Goal: Find specific page/section: Find specific page/section

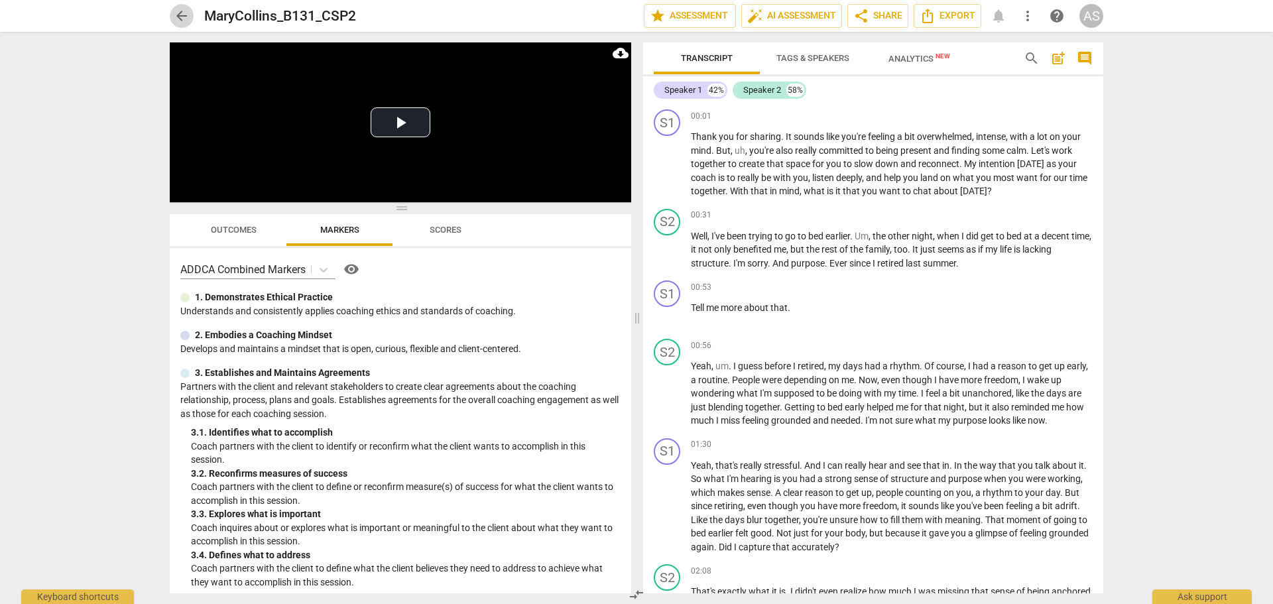
click at [184, 15] on span "arrow_back" at bounding box center [182, 16] width 16 height 16
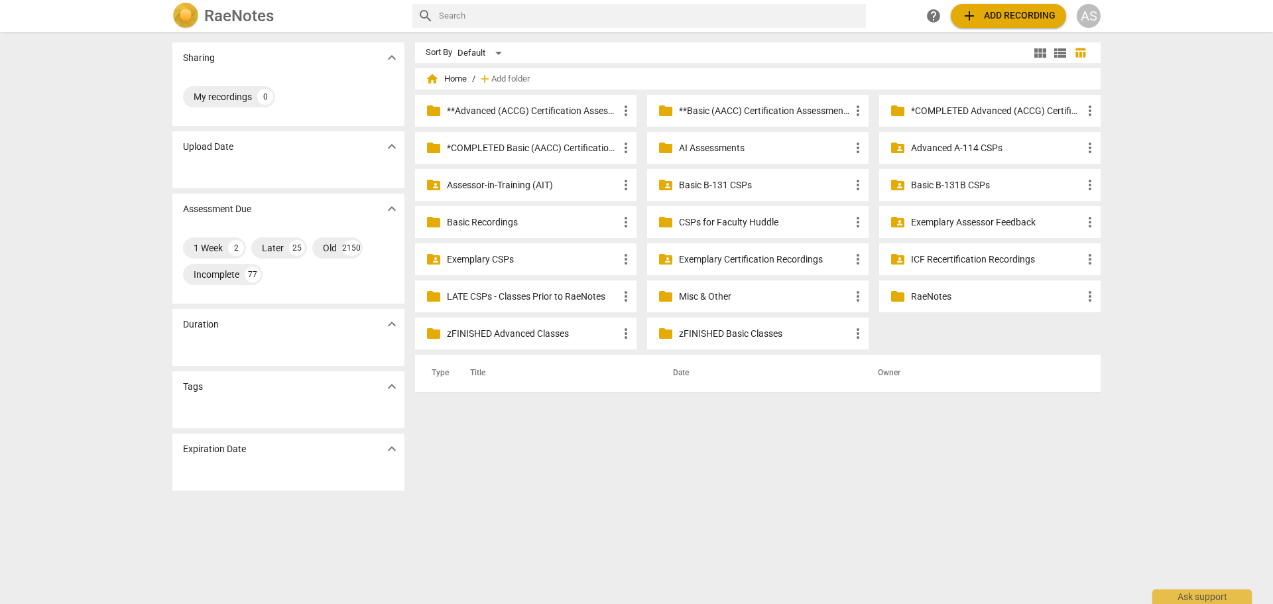
click at [774, 182] on p "Basic B-131 CSPs" at bounding box center [764, 185] width 171 height 14
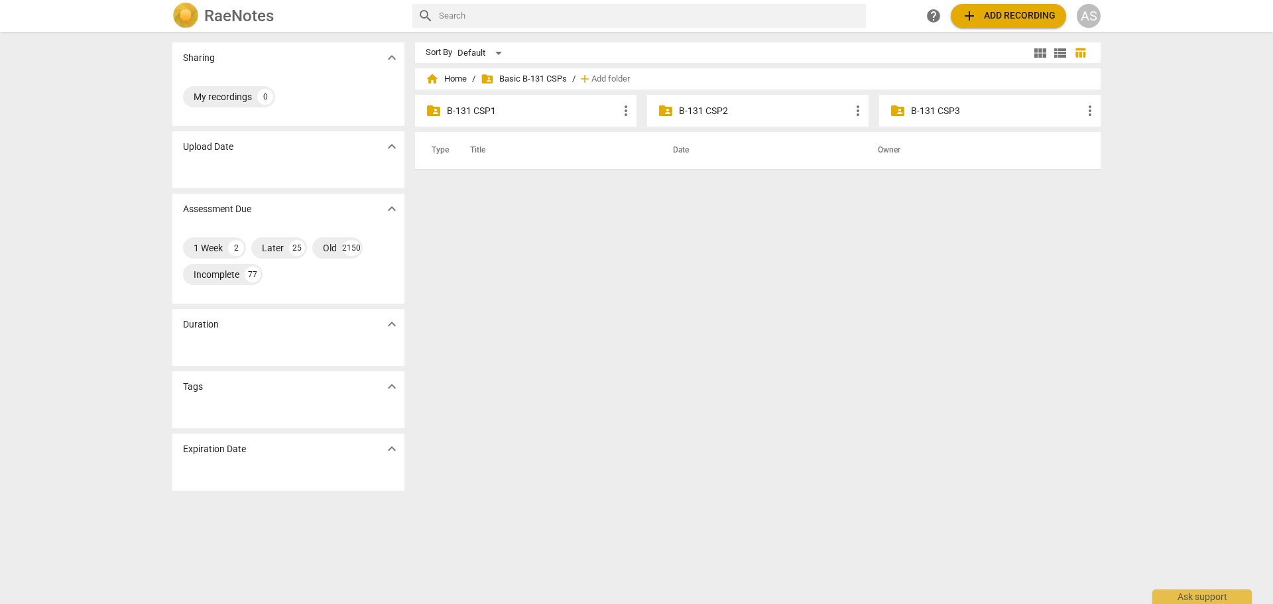
click at [746, 113] on p "B-131 CSP2" at bounding box center [764, 111] width 171 height 14
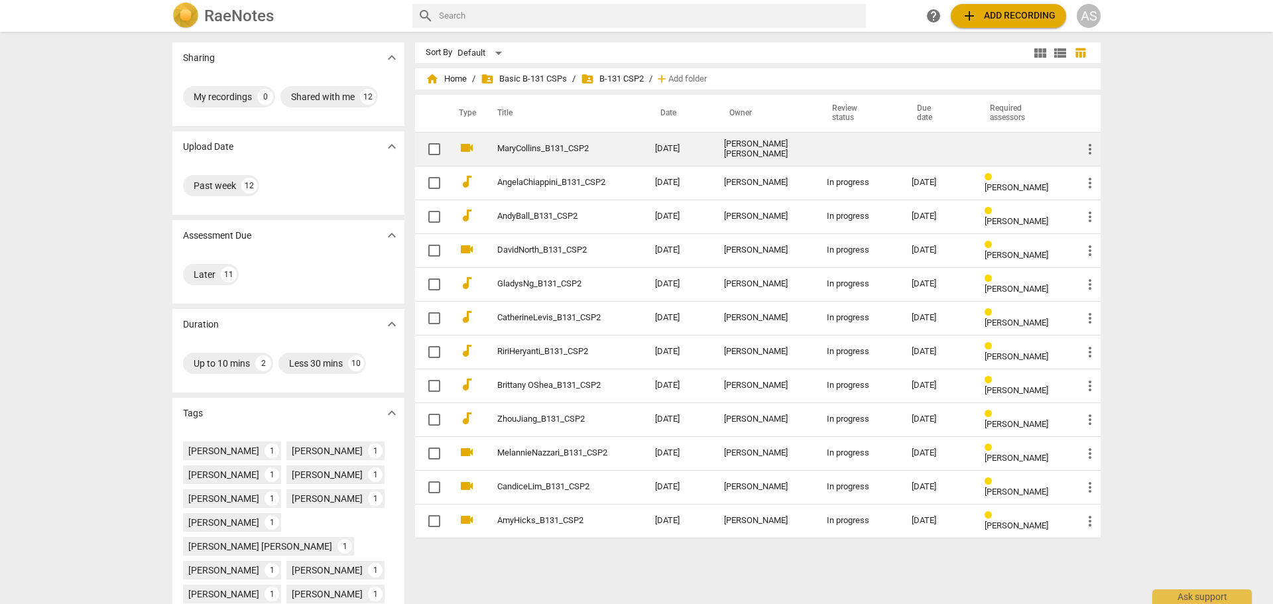
click at [960, 153] on td at bounding box center [937, 149] width 73 height 34
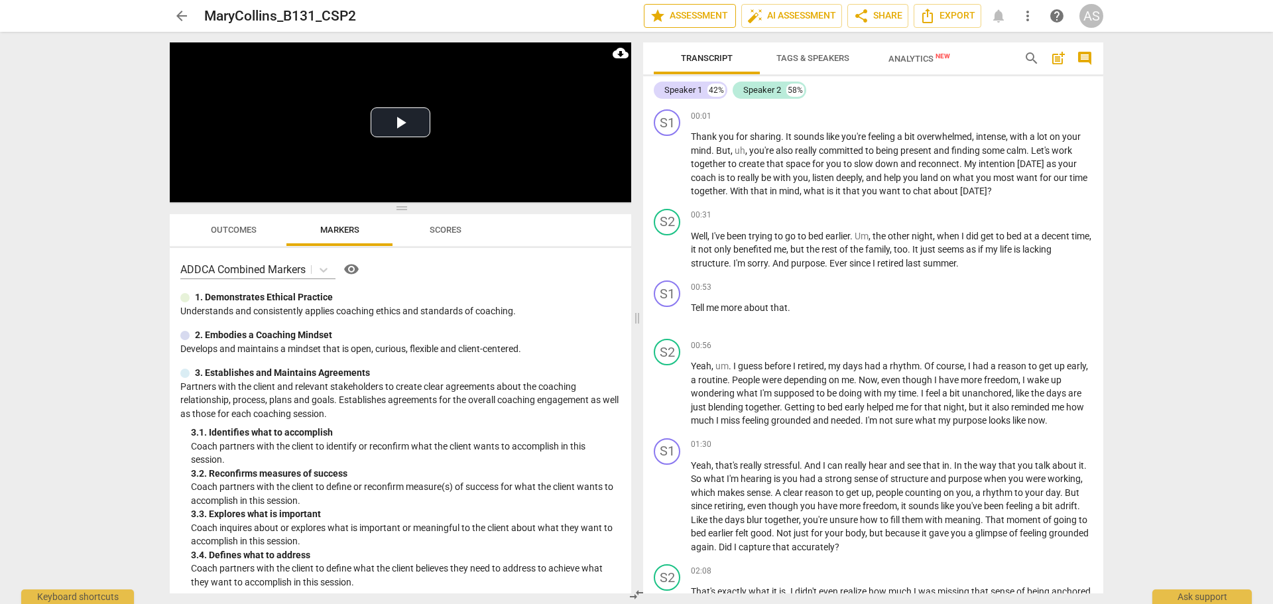
click at [696, 20] on span "star Assessment" at bounding box center [690, 16] width 80 height 16
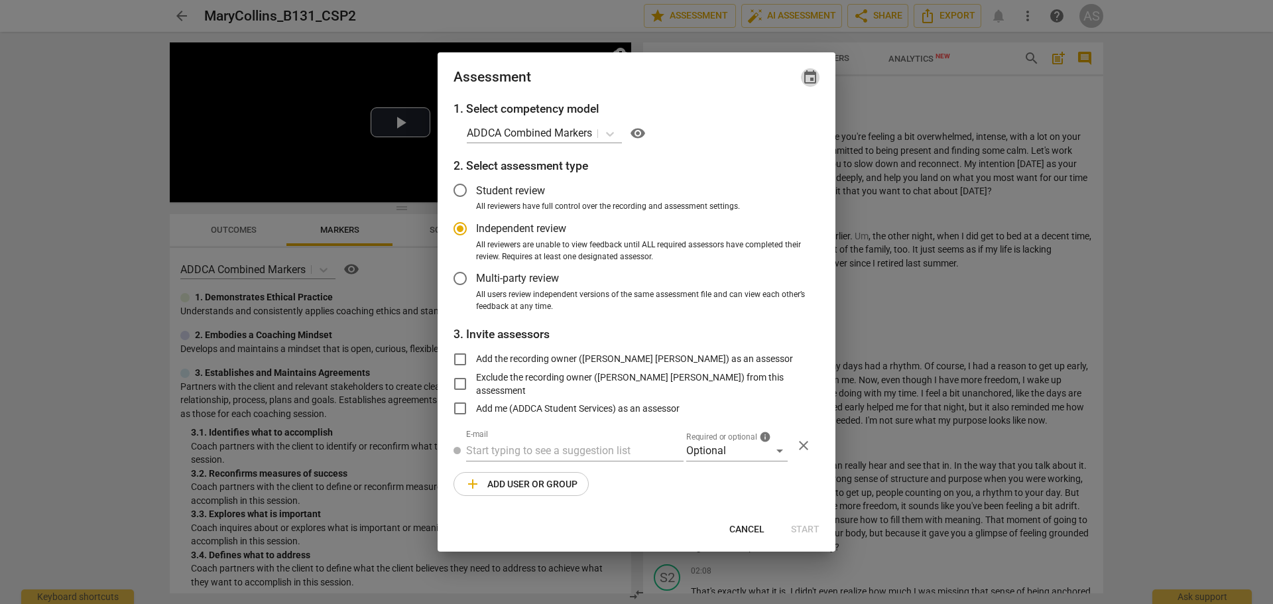
click at [814, 78] on span "event" at bounding box center [810, 78] width 16 height 16
radio input "false"
click at [768, 119] on input "date" at bounding box center [730, 122] width 93 height 19
type input "[DATE]"
click at [646, 63] on div at bounding box center [636, 302] width 1273 height 604
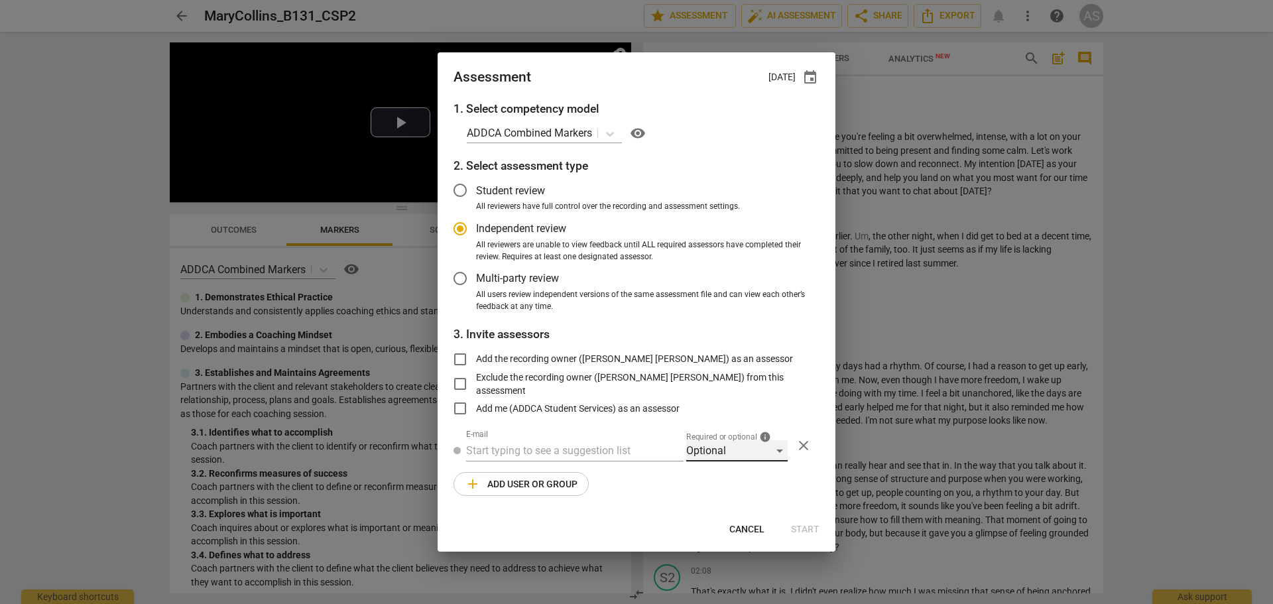
click at [712, 446] on div "Optional" at bounding box center [736, 450] width 101 height 21
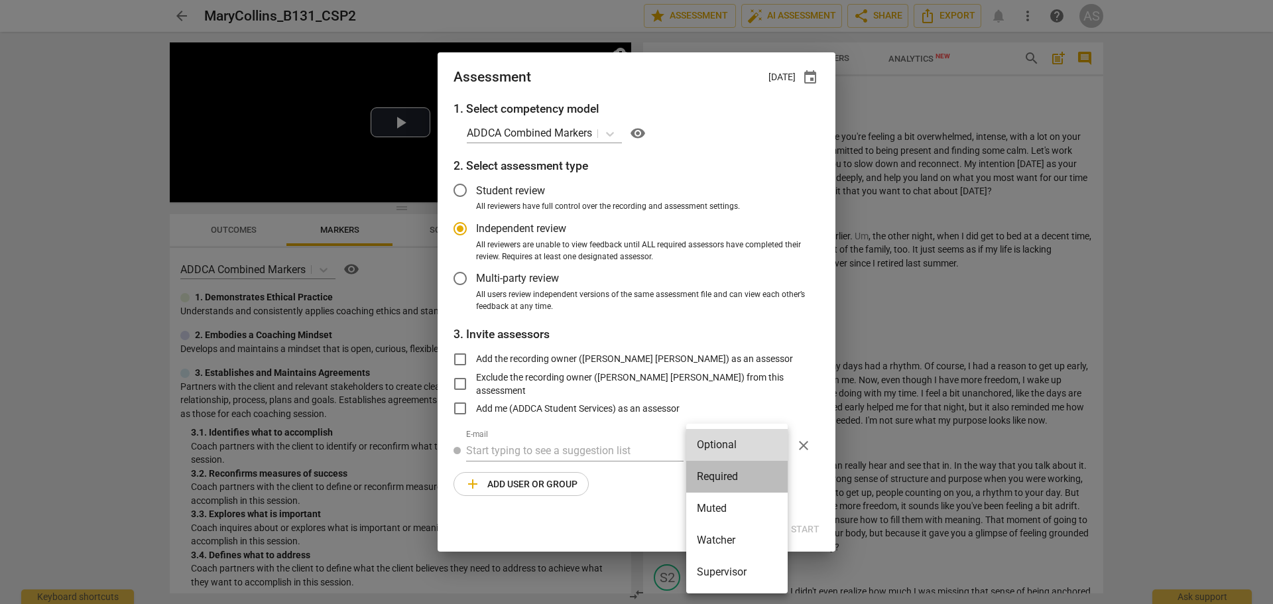
click at [717, 455] on li "Required" at bounding box center [736, 477] width 101 height 32
radio input "false"
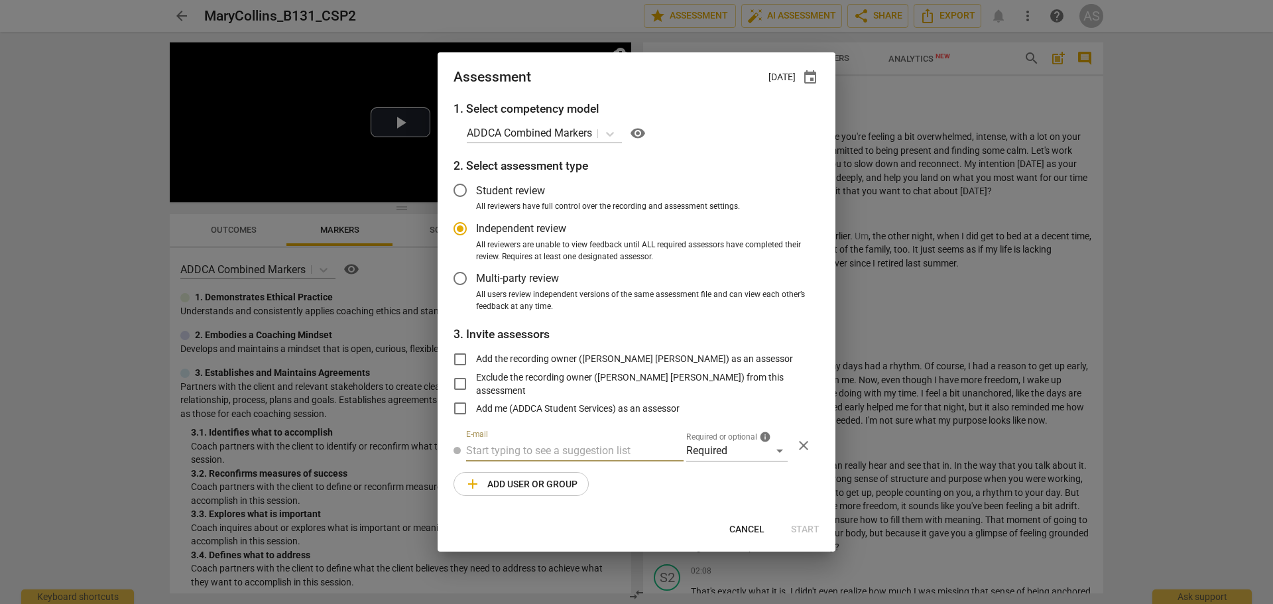
click at [619, 450] on input "text" at bounding box center [574, 450] width 217 height 21
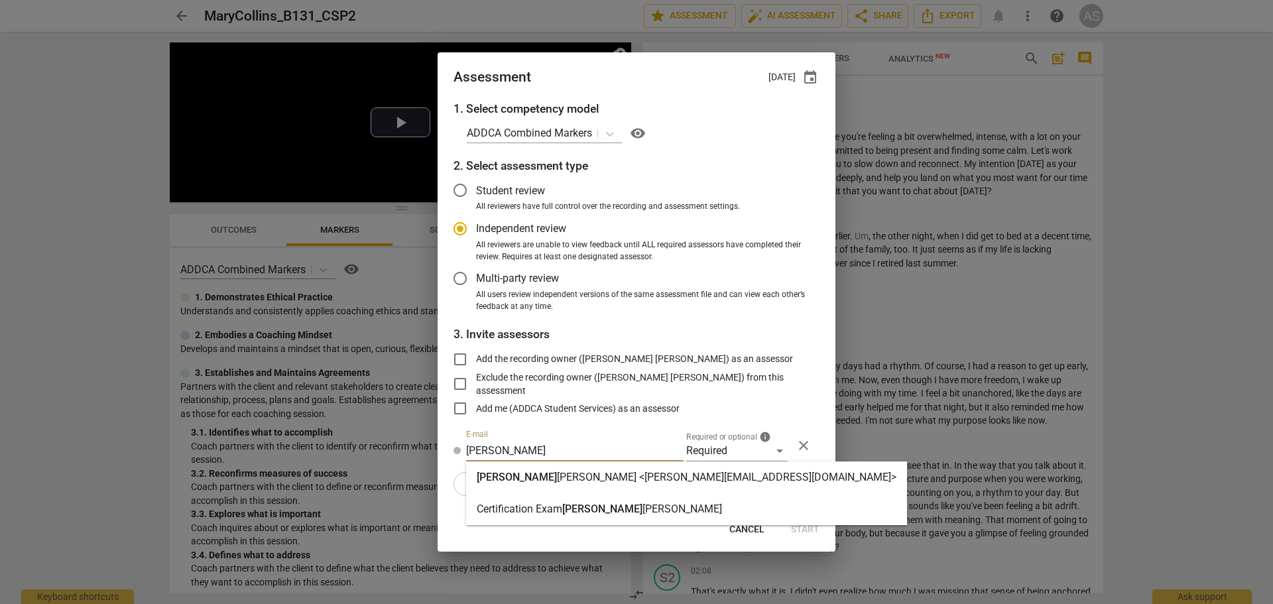
type input "[PERSON_NAME]"
click at [599, 455] on strong "[PERSON_NAME] <[PERSON_NAME][EMAIL_ADDRESS][DOMAIN_NAME]>" at bounding box center [726, 477] width 339 height 13
radio input "false"
type input "[PERSON_NAME] <[PERSON_NAME][EMAIL_ADDRESS][DOMAIN_NAME]>"
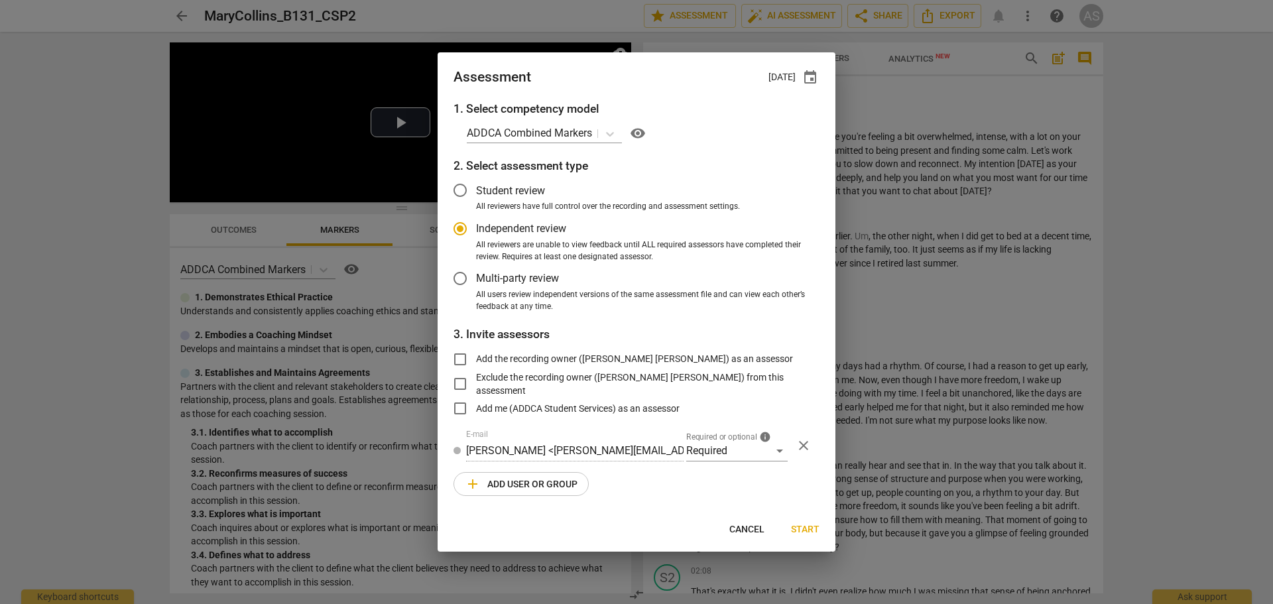
click at [512, 455] on span "add Add user or group" at bounding box center [521, 484] width 113 height 16
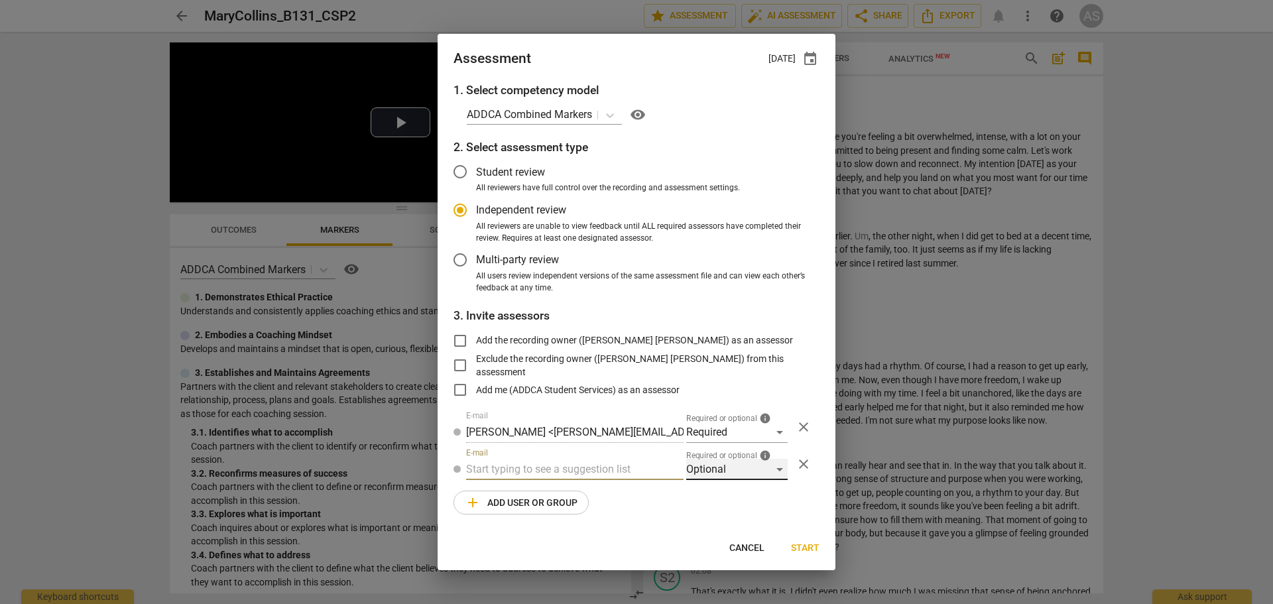
click at [717, 455] on div "Optional" at bounding box center [736, 469] width 101 height 21
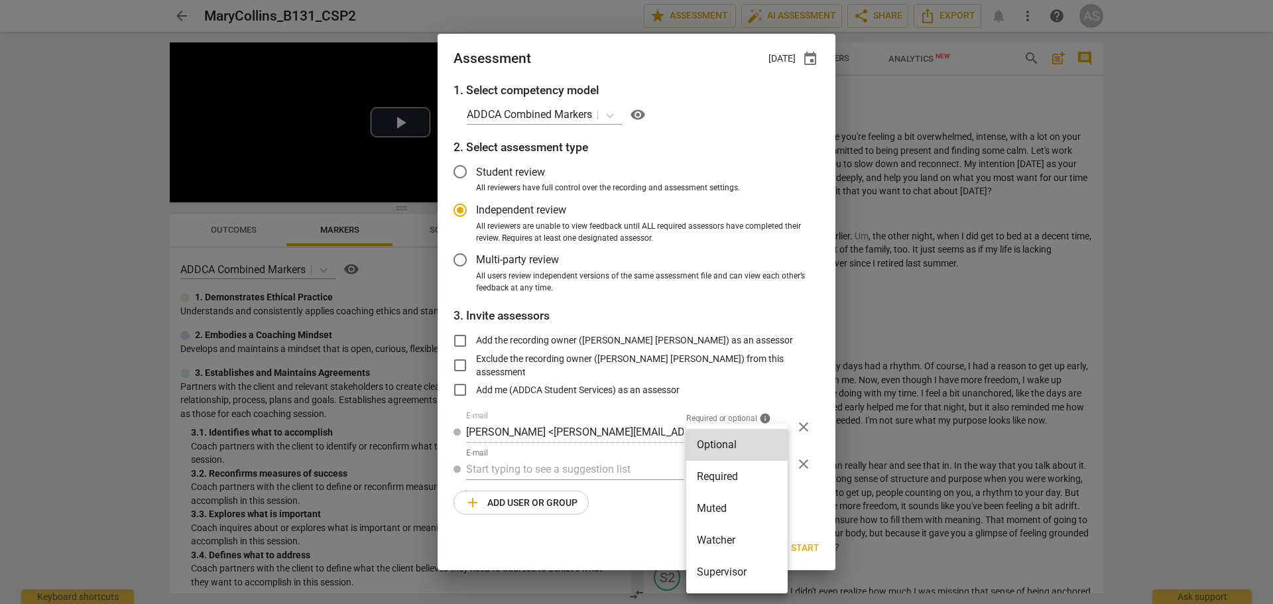
click at [734, 455] on li "Muted" at bounding box center [736, 508] width 101 height 32
radio input "false"
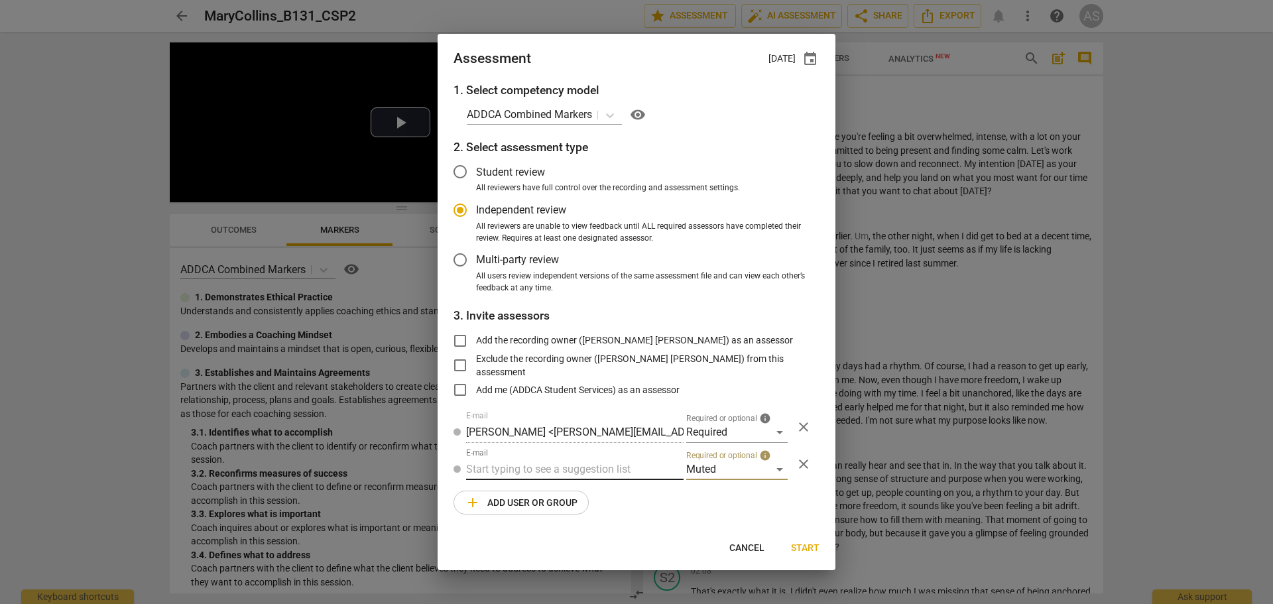
click at [575, 455] on input "text" at bounding box center [574, 469] width 217 height 21
type input "B-131"
click at [572, 455] on div "Basic B-131 CSPs" at bounding box center [574, 496] width 217 height 32
radio input "false"
type input "Basic B-131 CSPs"
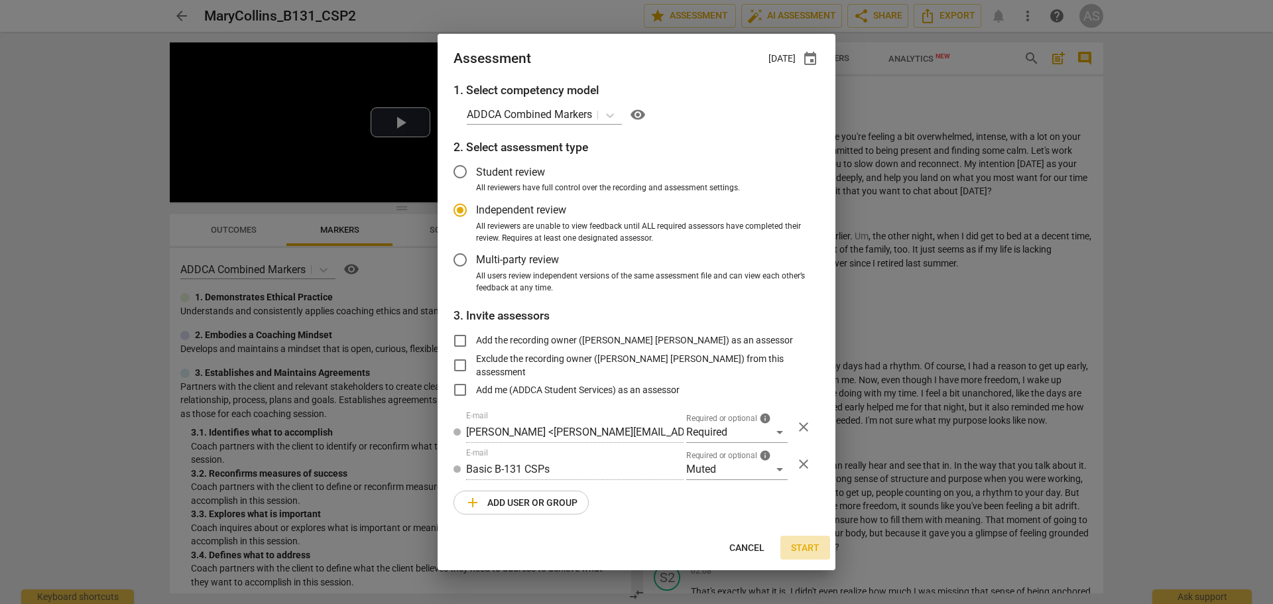
click at [791, 455] on span "Start" at bounding box center [805, 548] width 29 height 13
radio input "false"
type input "[PERSON_NAME] <[EMAIL_ADDRESS][DOMAIN_NAME]>"
type input "[PERSON_NAME] <[PERSON_NAME][EMAIL_ADDRESS][DOMAIN_NAME]>"
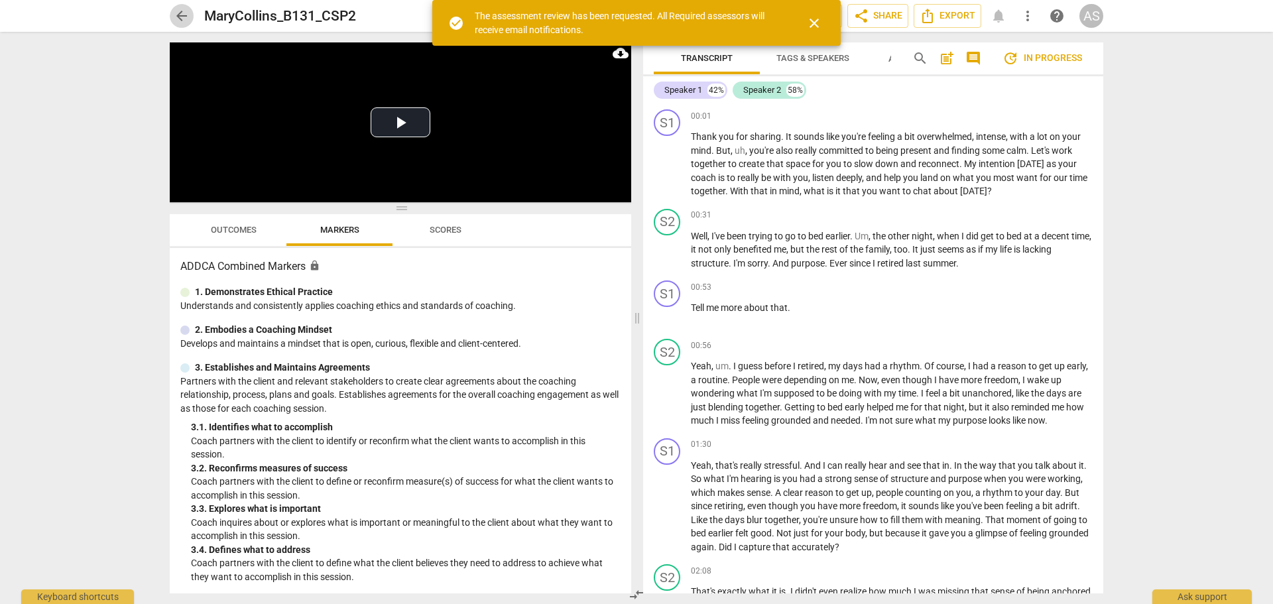
click at [178, 17] on span "arrow_back" at bounding box center [182, 16] width 16 height 16
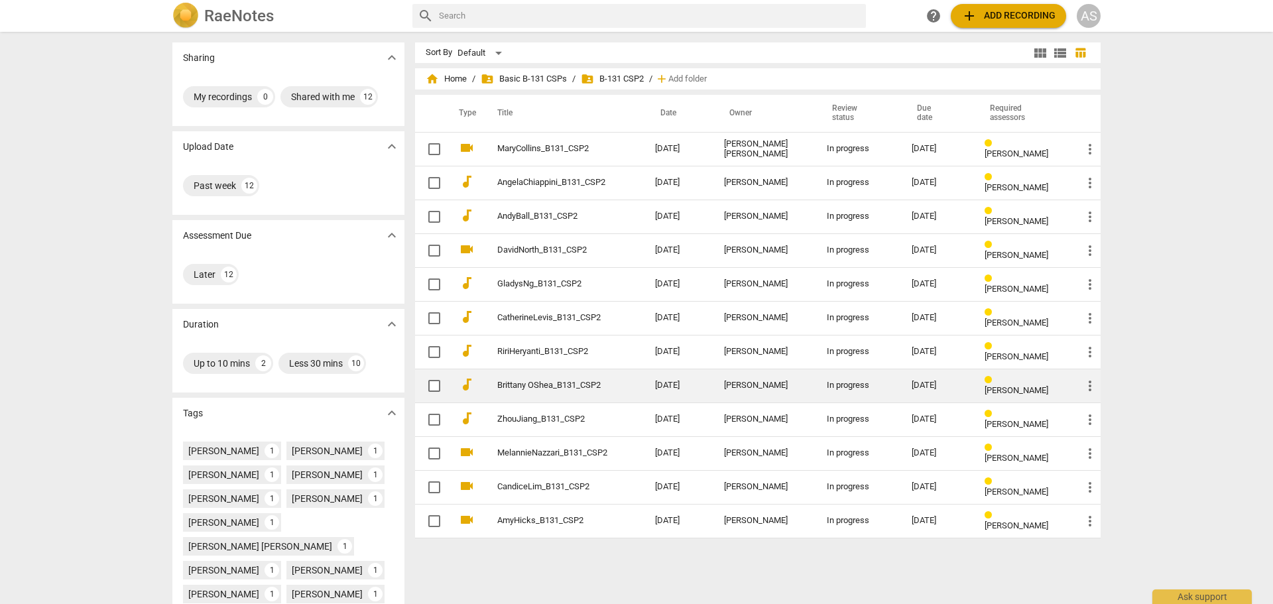
click at [554, 388] on link "Brittany OShea_B131_CSP2" at bounding box center [552, 385] width 110 height 10
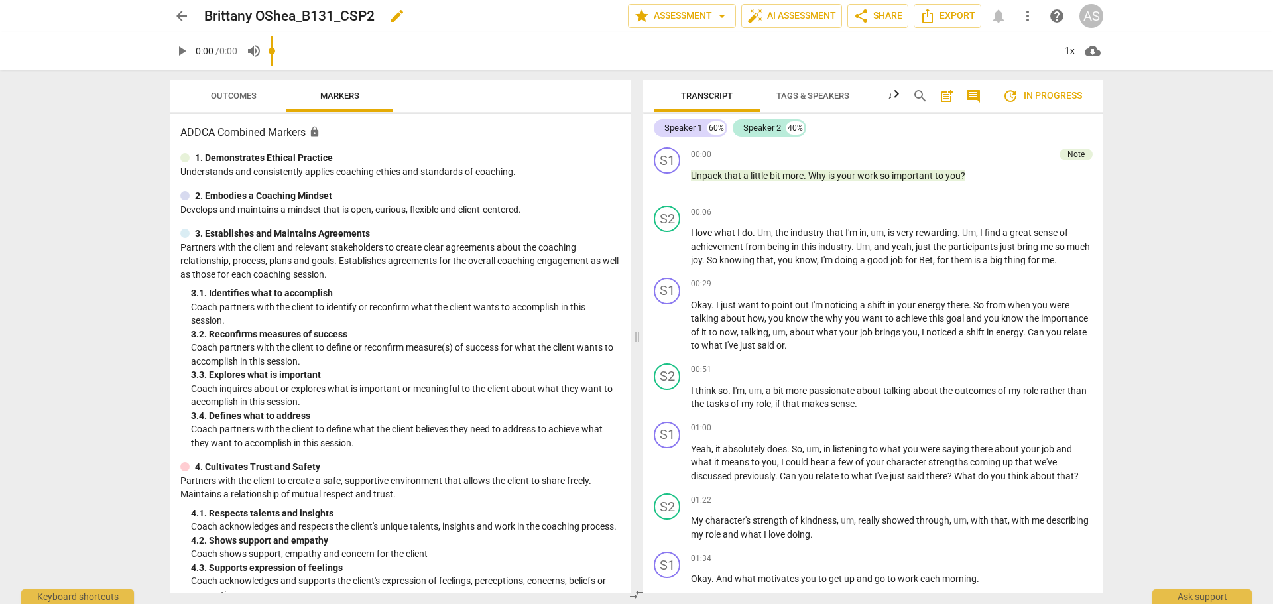
click at [399, 15] on span "edit" at bounding box center [397, 16] width 16 height 16
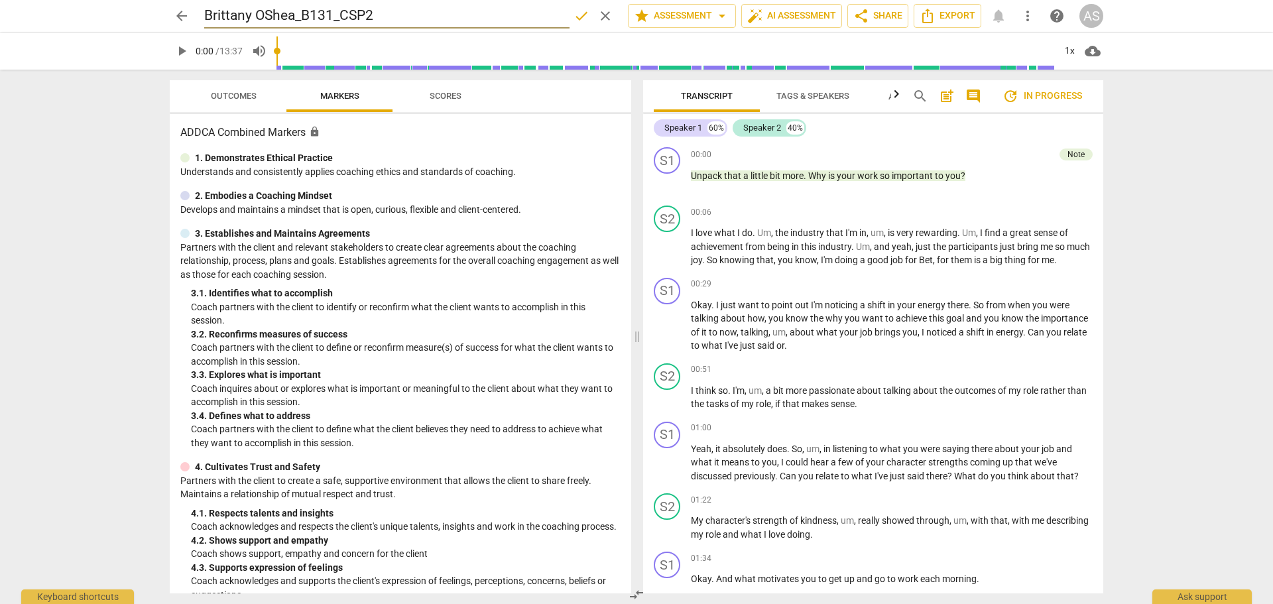
click at [258, 15] on input "Brittany OShea_B131_CSP2" at bounding box center [386, 15] width 365 height 25
type input "BrittanyOShea_B131_CSP2"
click at [580, 18] on span "done" at bounding box center [581, 16] width 16 height 16
click at [242, 105] on span "Outcomes" at bounding box center [234, 96] width 78 height 18
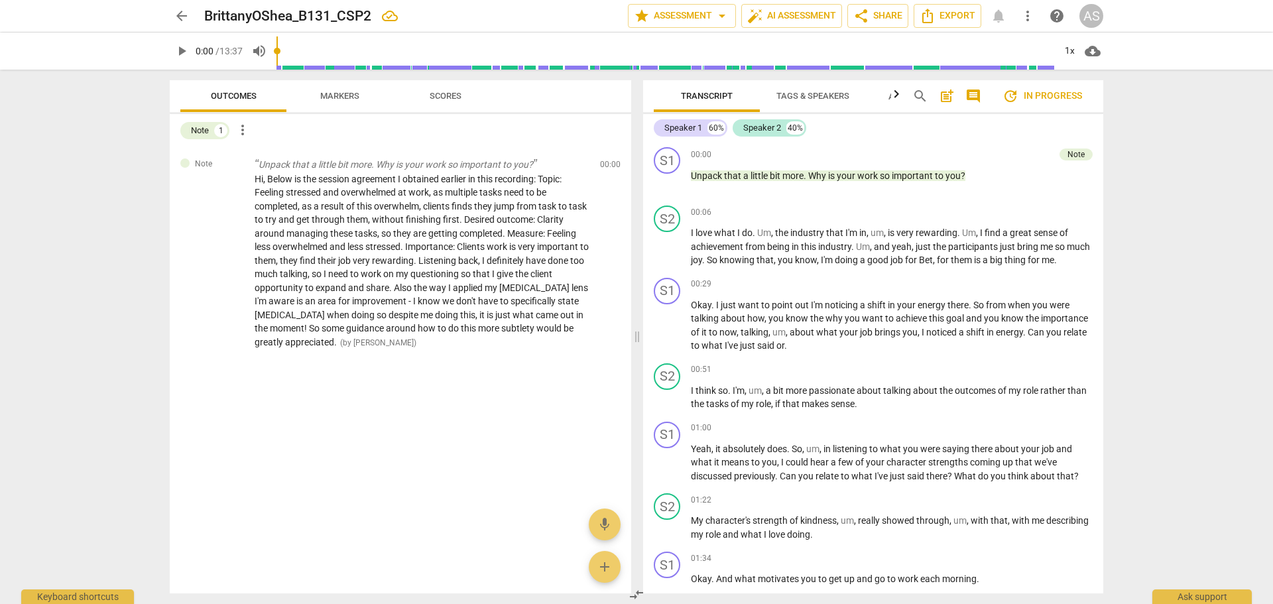
click at [943, 90] on span "post_add" at bounding box center [947, 96] width 16 height 16
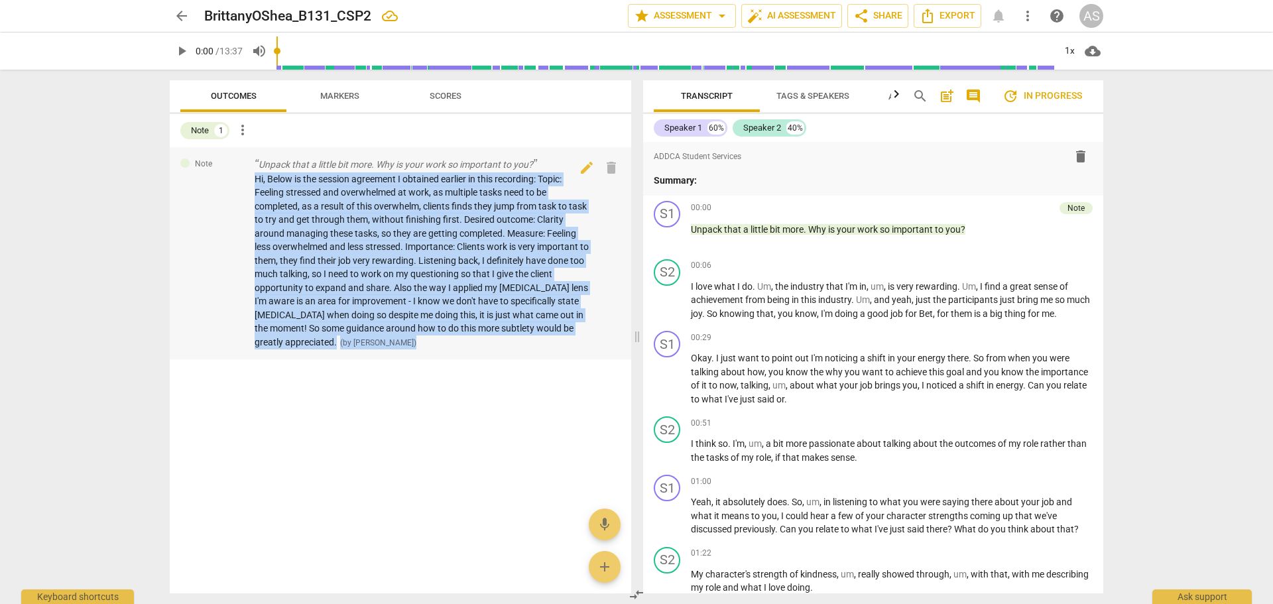
drag, startPoint x: 384, startPoint y: 340, endPoint x: 255, endPoint y: 179, distance: 206.5
click at [255, 179] on div "Hi, Below is the session agreement I obtained earlier in this recording: Topic:…" at bounding box center [422, 260] width 335 height 177
copy div "Hi, Below is the session agreement I obtained earlier in this recording: Topic:…"
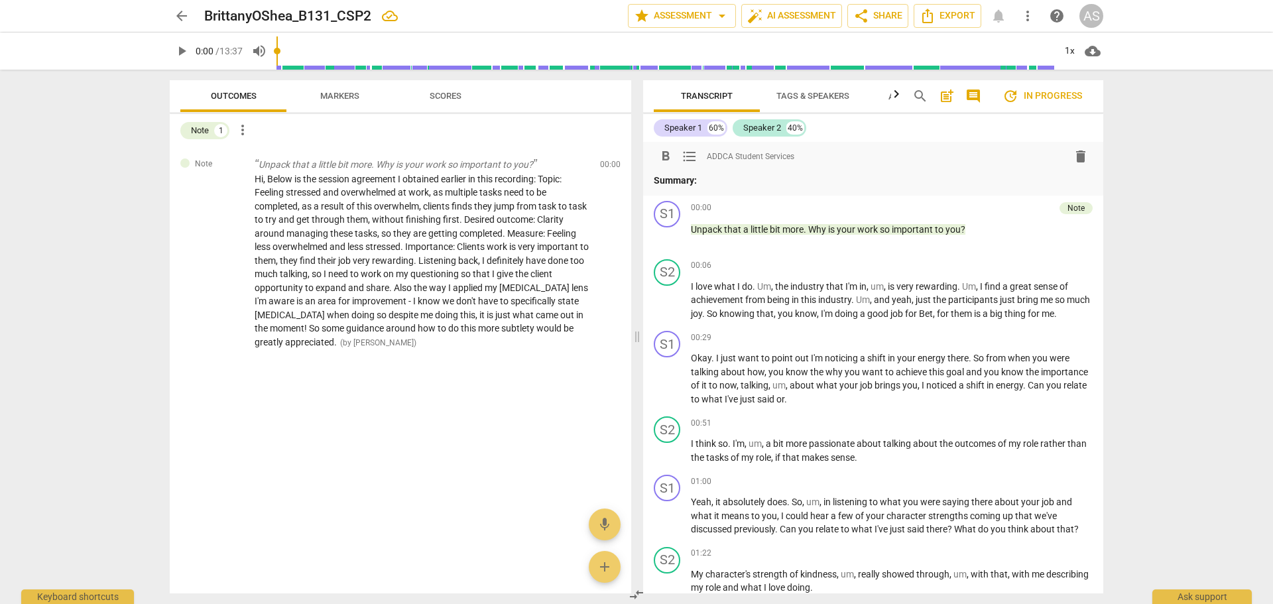
click at [732, 179] on p "Summary:" at bounding box center [873, 181] width 439 height 14
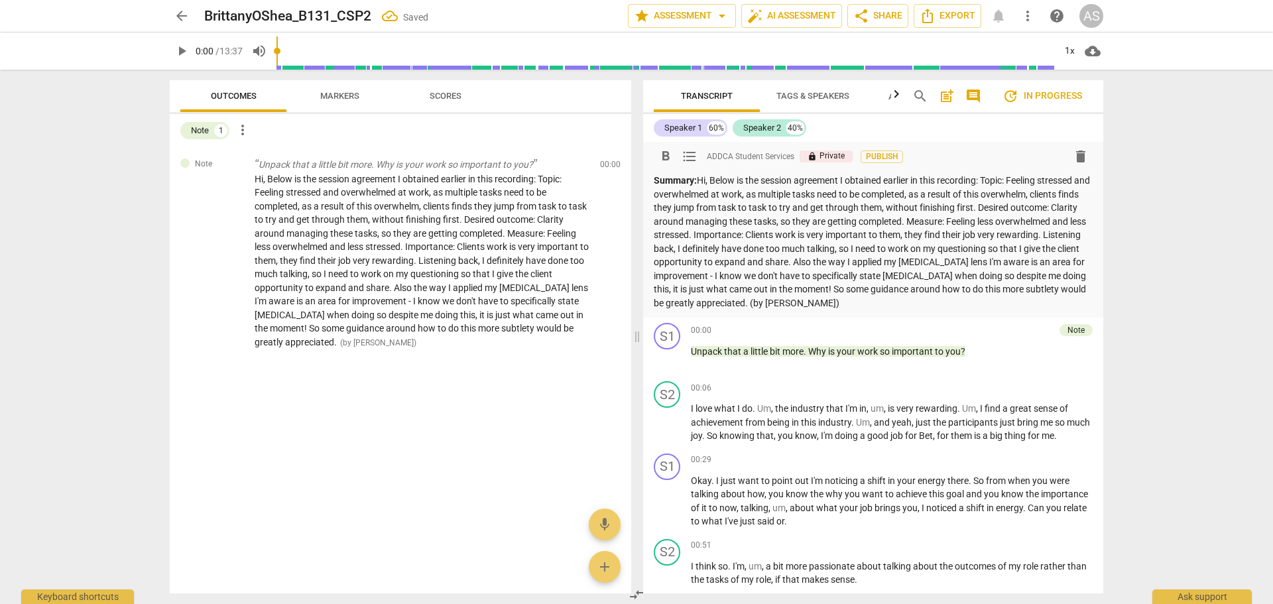
click at [993, 183] on p "Summary: Hi, Below is the session agreement I obtained earlier in this recordin…" at bounding box center [873, 242] width 439 height 136
click at [994, 180] on p "Summary: Hi, Below is the session agreement I obtained earlier in this recordin…" at bounding box center [873, 242] width 439 height 136
click at [992, 180] on p "Summary: Hi, Below is the session agreement I obtained earlier in this recordin…" at bounding box center [873, 242] width 439 height 136
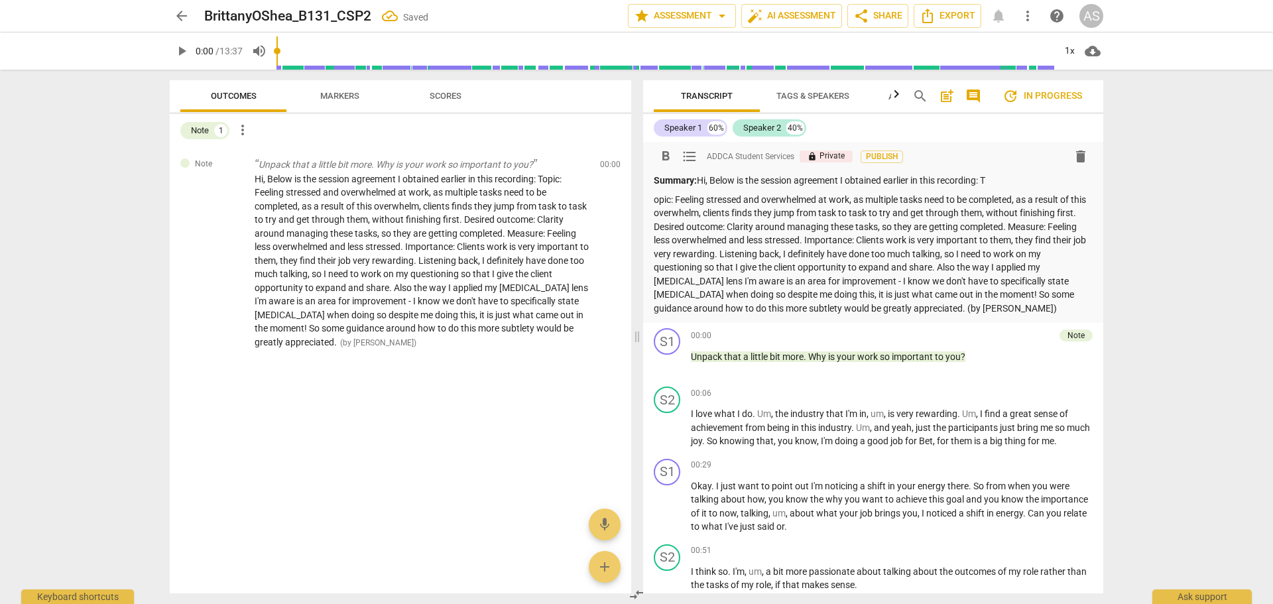
click at [676, 227] on p "opic: Feeling stressed and overwhelmed at work, as multiple tasks need to be co…" at bounding box center [873, 254] width 439 height 123
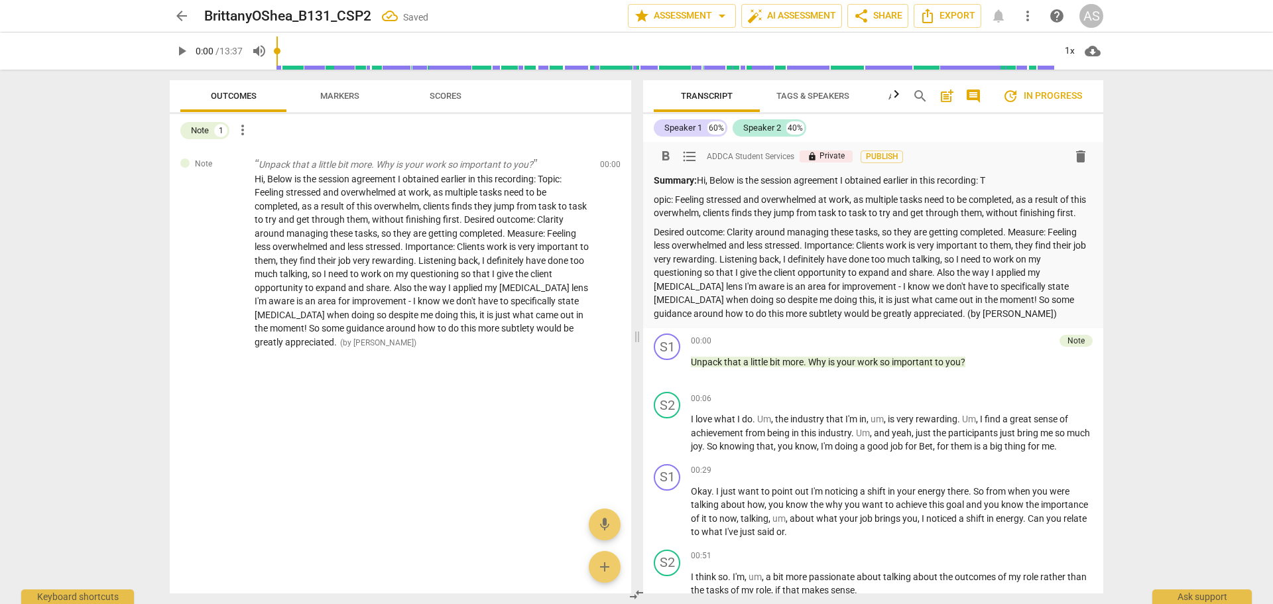
click at [653, 200] on div "format_bold format_list_bulleted ADDCA Student Services lock Private Publish de…" at bounding box center [873, 235] width 460 height 186
click at [655, 200] on p "opic: Feeling stressed and overwhelmed at work, as multiple tasks need to be co…" at bounding box center [873, 206] width 439 height 27
click at [1006, 180] on p "Summary: Hi, Below is the session agreement I obtained earlier in this recordin…" at bounding box center [873, 181] width 439 height 14
click at [1006, 245] on p "Desired outcome: Clarity around managing these tasks, so they are getting compl…" at bounding box center [873, 272] width 439 height 95
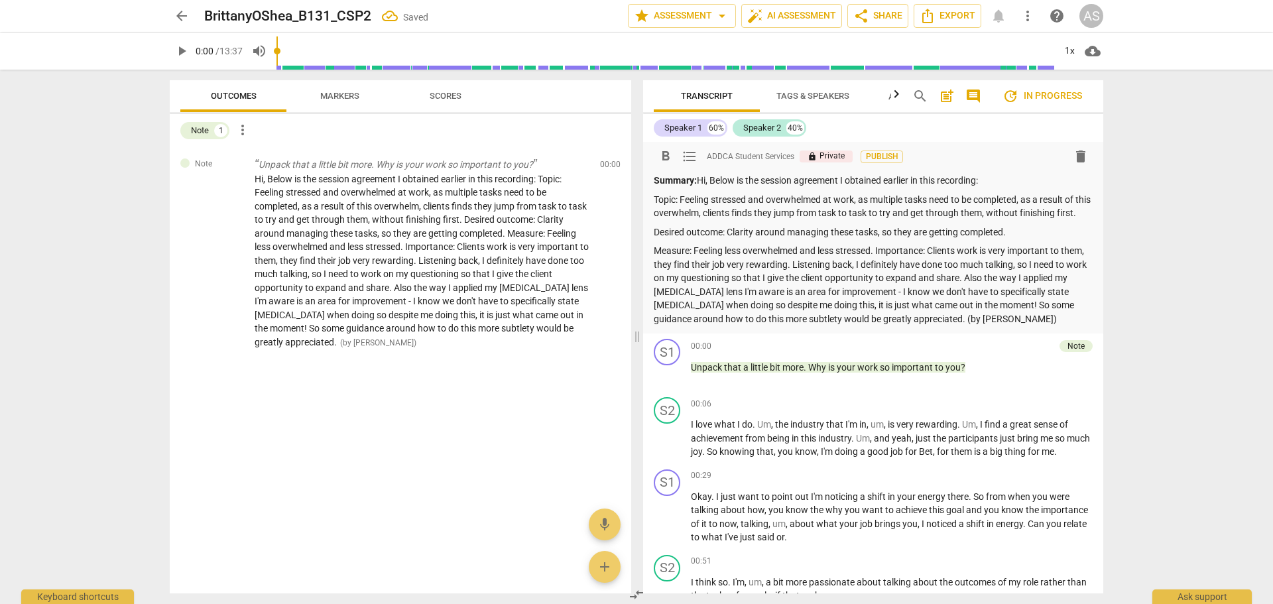
click at [879, 262] on p "Measure: Feeling less overwhelmed and less stressed. Importance: Clients work i…" at bounding box center [873, 285] width 439 height 82
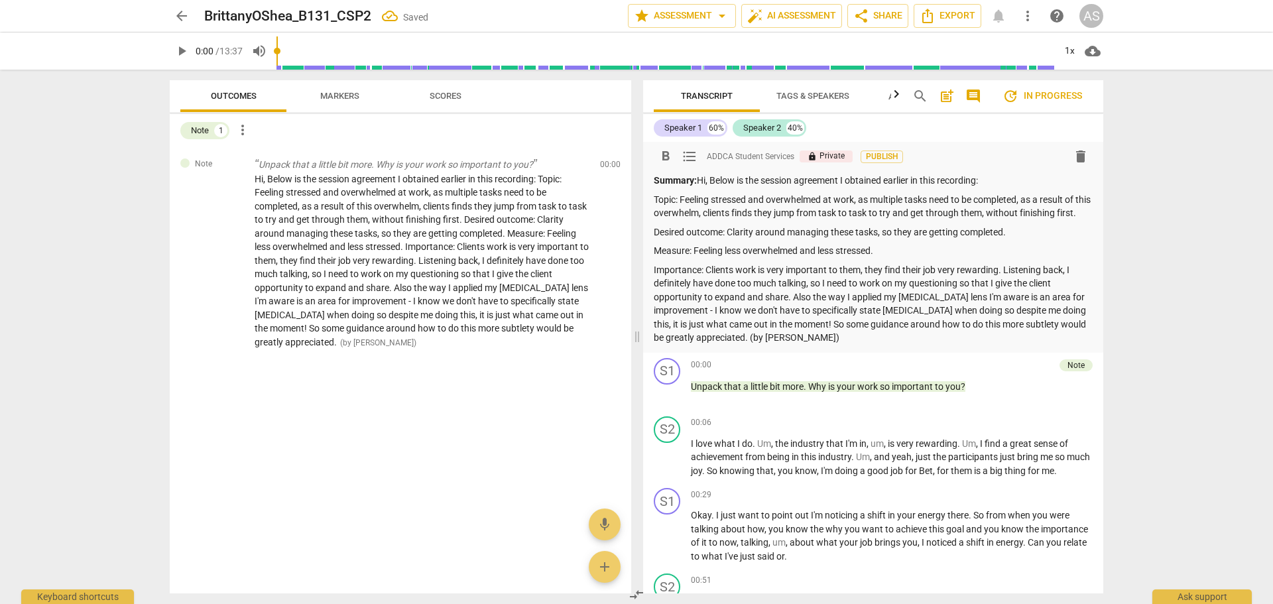
click at [1006, 282] on p "Importance: Clients work is very important to them, they find their job very re…" at bounding box center [873, 304] width 439 height 82
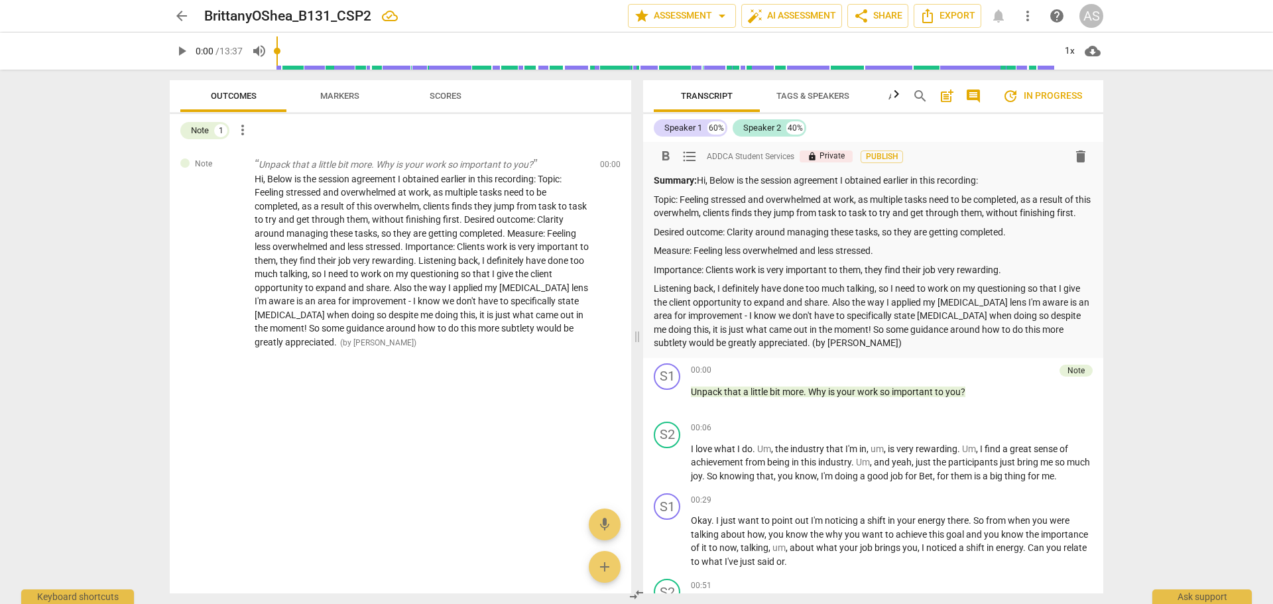
click at [685, 178] on strong "Summary:" at bounding box center [675, 180] width 43 height 11
click at [665, 178] on strong "Not from Student:" at bounding box center [692, 180] width 76 height 11
click at [669, 178] on strong "Not from Student:" at bounding box center [692, 180] width 76 height 11
drag, startPoint x: 834, startPoint y: 356, endPoint x: 748, endPoint y: 365, distance: 86.6
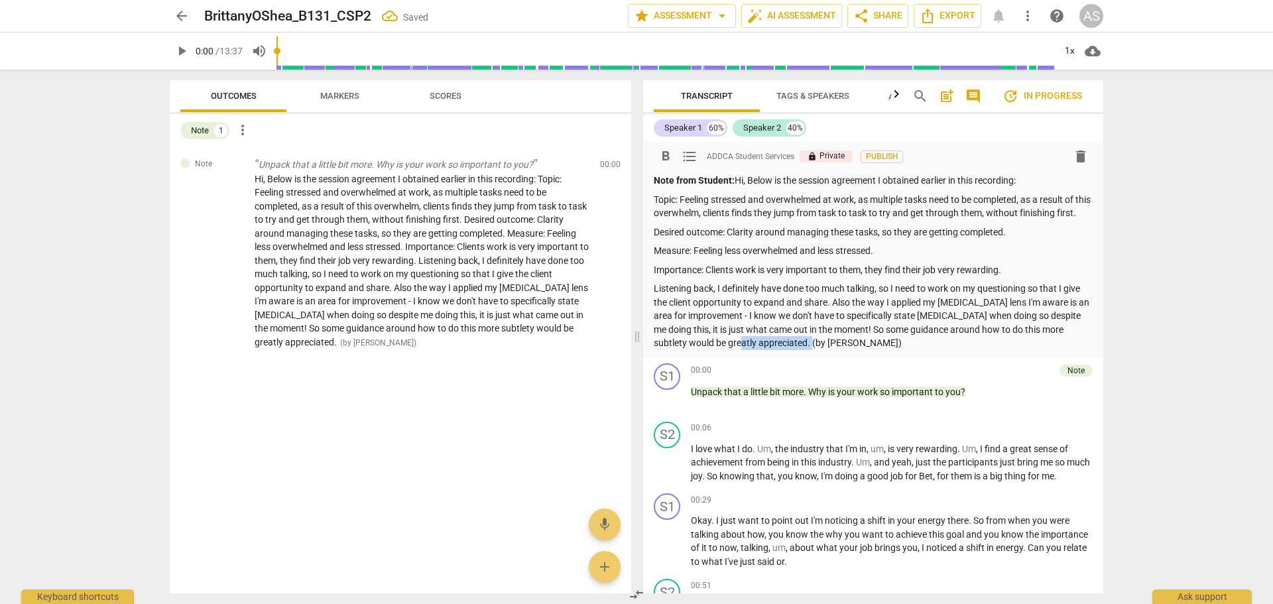
click at [748, 358] on div "format_bold format_list_bulleted ADDCA Student Services lock Private Publish de…" at bounding box center [873, 250] width 460 height 216
click at [178, 16] on span "arrow_back" at bounding box center [182, 16] width 16 height 16
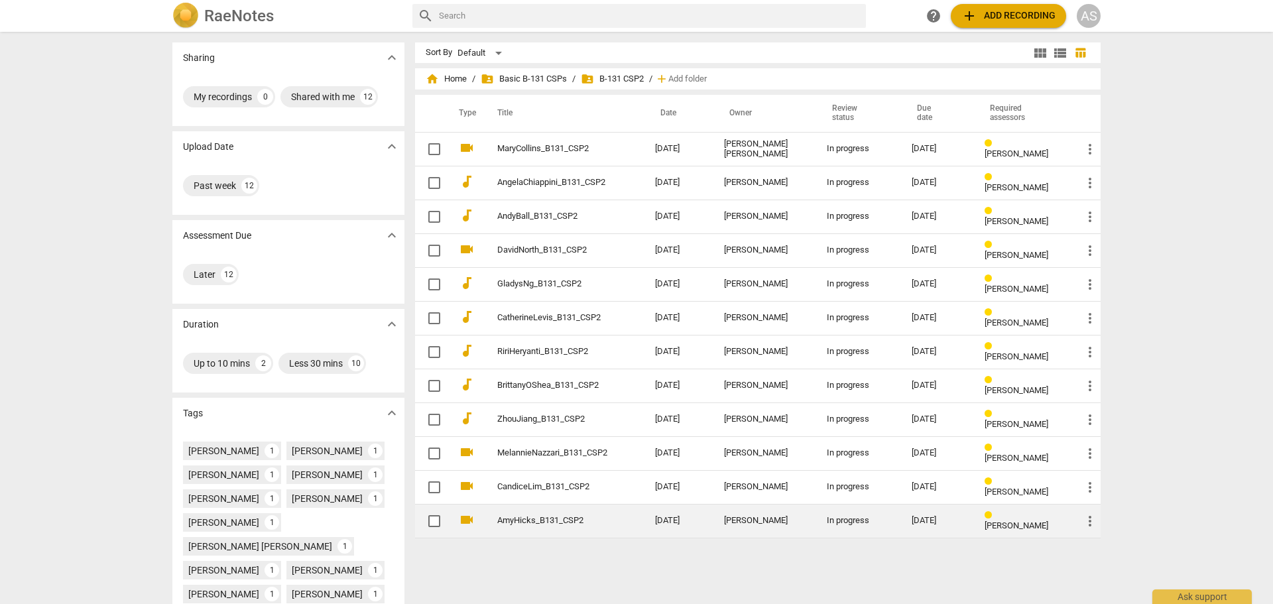
click at [593, 455] on td "AmyHicks_B131_CSP2" at bounding box center [562, 521] width 163 height 34
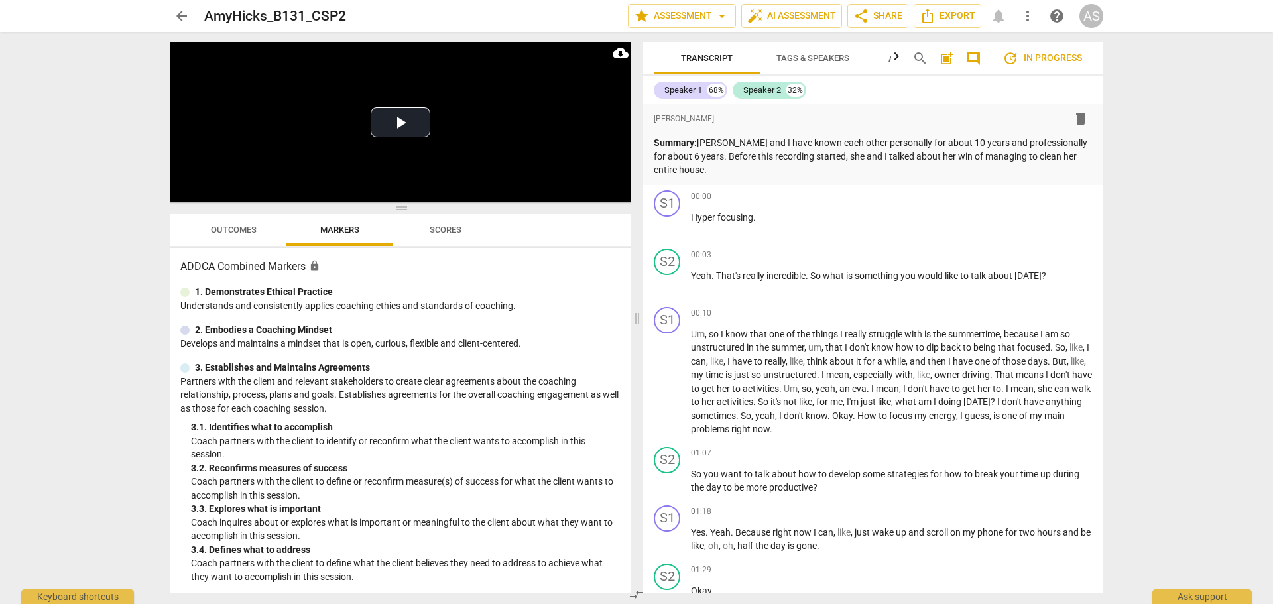
click at [178, 16] on span "arrow_back" at bounding box center [182, 16] width 16 height 16
